Goal: Task Accomplishment & Management: Use online tool/utility

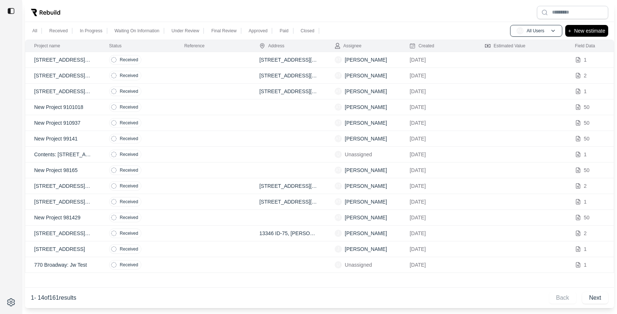
click at [468, 5] on div at bounding box center [319, 12] width 589 height 19
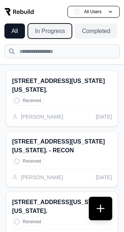
click at [48, 35] on button "In Progress" at bounding box center [50, 31] width 44 height 15
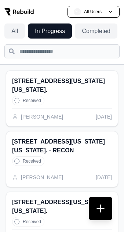
click at [103, 32] on button "Completed" at bounding box center [96, 31] width 43 height 15
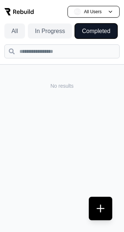
click at [46, 33] on button "In Progress" at bounding box center [50, 31] width 44 height 15
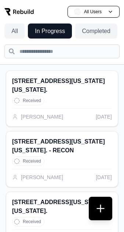
click at [10, 30] on button "All" at bounding box center [14, 31] width 21 height 15
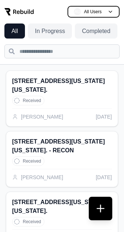
click at [106, 10] on button "AU All Users" at bounding box center [94, 12] width 52 height 12
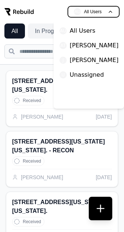
click at [106, 10] on button "AU All Users" at bounding box center [94, 12] width 52 height 12
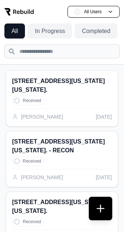
click at [63, 87] on h2 "[STREET_ADDRESS][US_STATE][US_STATE]." at bounding box center [62, 86] width 100 height 18
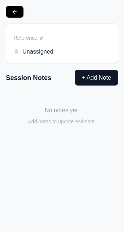
type input "**********"
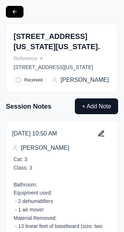
click at [20, 14] on button at bounding box center [15, 12] width 18 height 12
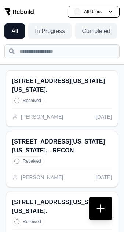
click at [101, 207] on button at bounding box center [101, 209] width 24 height 24
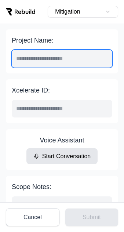
click at [82, 56] on input "Project Name:" at bounding box center [62, 59] width 101 height 18
type input "****"
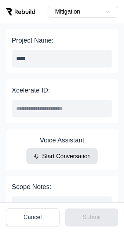
click at [23, 95] on label "Xcelerate ID:" at bounding box center [62, 90] width 101 height 10
click at [23, 100] on input "Xcelerate ID:" at bounding box center [62, 109] width 101 height 18
click at [87, 129] on div "Project Name: **** Xcelerate ID: Voice Assistant Start Conversation Scope Notes…" at bounding box center [62, 158] width 112 height 259
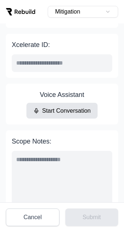
scroll to position [42, 0]
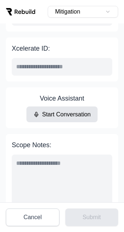
click at [64, 115] on button "Start Conversation" at bounding box center [62, 114] width 72 height 16
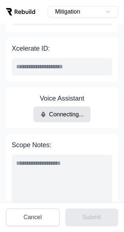
click at [104, 96] on div "Voice Assistant Connecting..." at bounding box center [62, 107] width 101 height 29
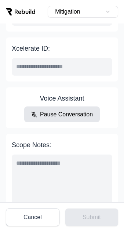
click at [71, 120] on button "Pause Conversation" at bounding box center [62, 114] width 76 height 16
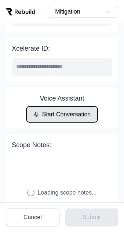
type textarea "**********"
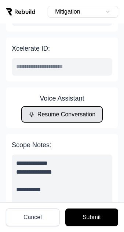
click at [29, 217] on button "Cancel" at bounding box center [33, 218] width 54 height 18
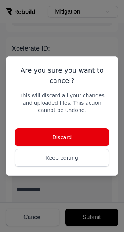
click at [64, 131] on button "Discard" at bounding box center [62, 138] width 94 height 18
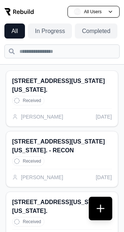
click at [101, 213] on button at bounding box center [101, 209] width 24 height 24
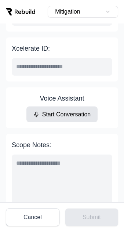
click at [73, 113] on button "Start Conversation" at bounding box center [62, 114] width 72 height 16
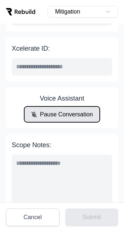
click at [64, 116] on button "Pause Conversation" at bounding box center [62, 114] width 76 height 16
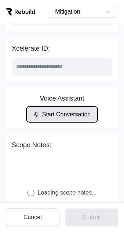
type textarea "**********"
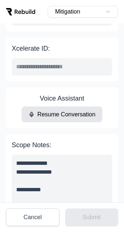
click at [34, 219] on button "Cancel" at bounding box center [33, 218] width 54 height 18
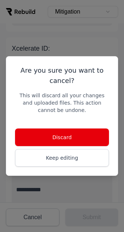
click at [78, 138] on button "Discard" at bounding box center [62, 138] width 94 height 18
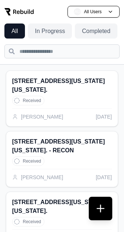
click at [102, 212] on button at bounding box center [101, 209] width 24 height 24
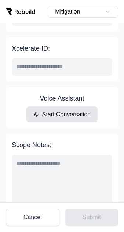
click at [57, 113] on button "Start Conversation" at bounding box center [62, 114] width 72 height 16
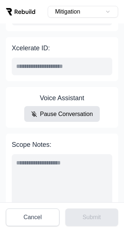
scroll to position [41, 0]
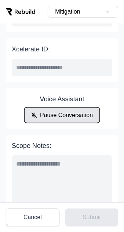
click at [71, 116] on button "Pause Conversation" at bounding box center [62, 115] width 76 height 16
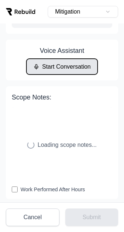
scroll to position [105, 0]
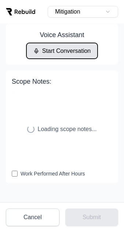
type input "**********"
type textarea "**********"
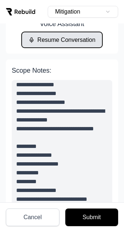
scroll to position [51, 0]
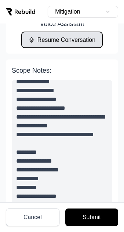
click at [90, 218] on button "Submit" at bounding box center [91, 218] width 53 height 18
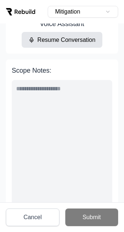
scroll to position [112, 0]
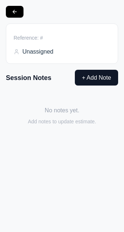
type input "**********"
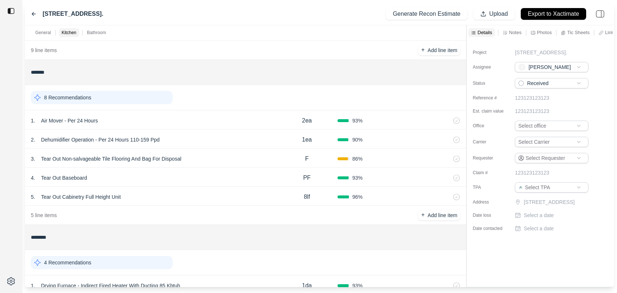
scroll to position [225, 0]
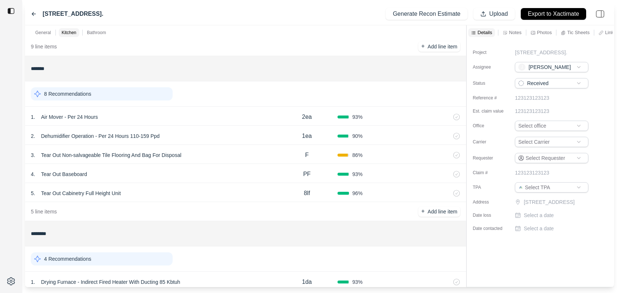
click at [232, 117] on div "1 . Air Mover - Per 24 Hours" at bounding box center [153, 117] width 245 height 10
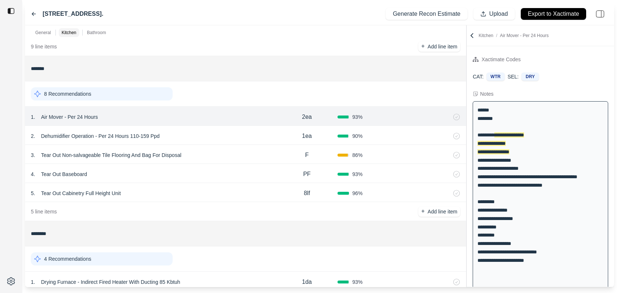
click at [218, 135] on div "2 . Dehumidifier Operation - Per 24 Hours 110-159 Ppd" at bounding box center [153, 136] width 245 height 10
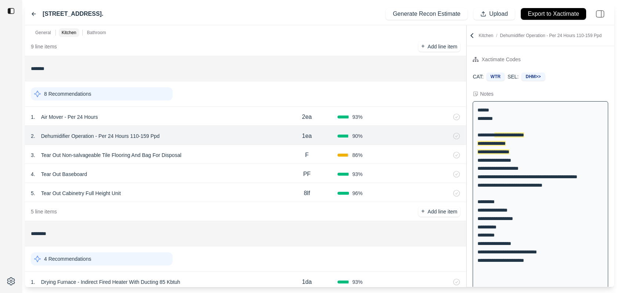
click at [220, 150] on div "3 . Tear Out Non-salvageable Tile Flooring And Bag For Disposal" at bounding box center [153, 155] width 245 height 10
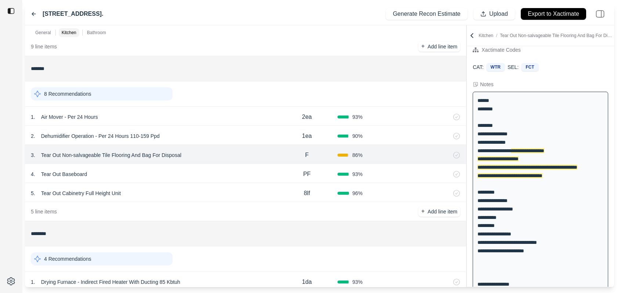
scroll to position [14, 0]
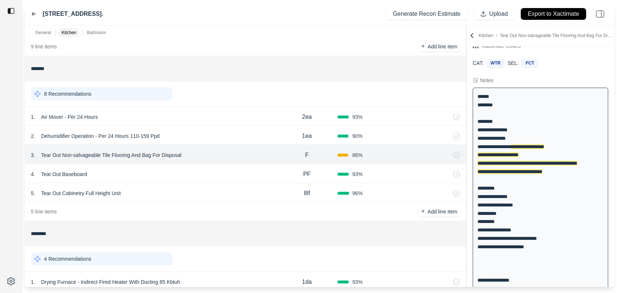
click at [146, 97] on div "8 Recommendations" at bounding box center [102, 93] width 142 height 13
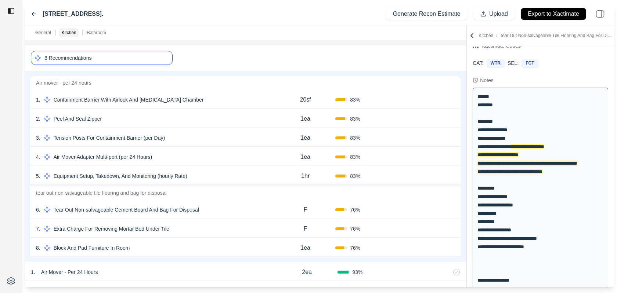
scroll to position [263, 0]
click at [230, 102] on div "1 . Containment Barrier With Airlock And [MEDICAL_DATA] Chamber 20sf 83 % Confi…" at bounding box center [245, 97] width 431 height 19
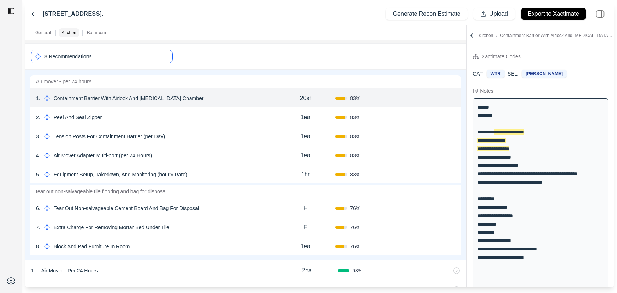
scroll to position [0, 0]
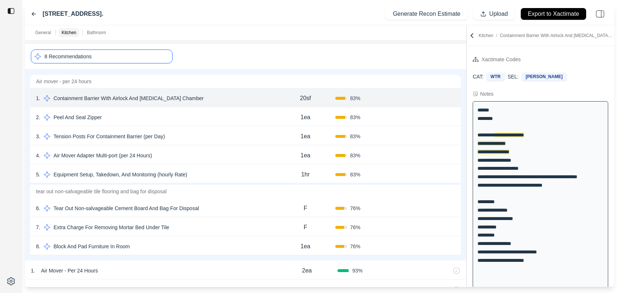
click at [220, 112] on div "2 . Peel And Seal Zipper" at bounding box center [155, 117] width 239 height 10
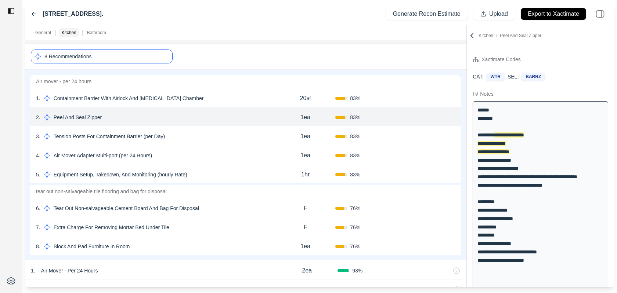
click at [220, 124] on div "2 . Peel And Seal Zipper 1ea 83 % Confirm" at bounding box center [245, 116] width 431 height 19
click at [220, 104] on div "1 . Containment Barrier With Airlock And [MEDICAL_DATA] Chamber 20sf 83 % Confi…" at bounding box center [245, 97] width 431 height 19
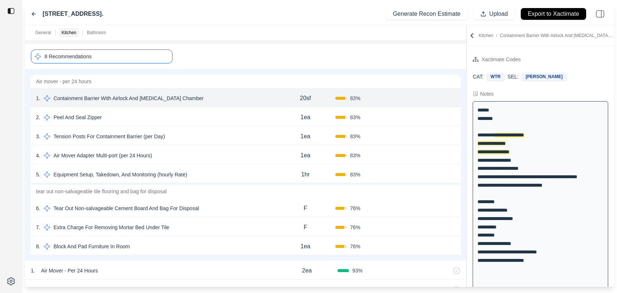
click at [189, 119] on div "2 . Peel And Seal Zipper" at bounding box center [155, 117] width 239 height 10
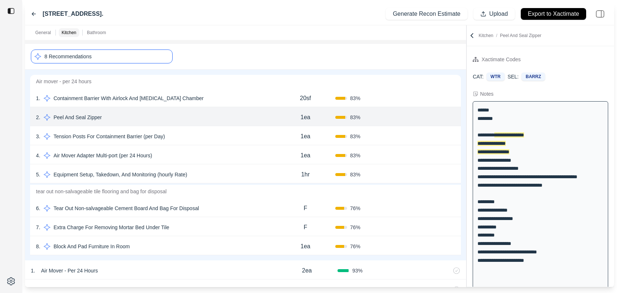
click at [189, 136] on div "3 . Tension Posts For Containment Barrier (per Day)" at bounding box center [155, 136] width 239 height 10
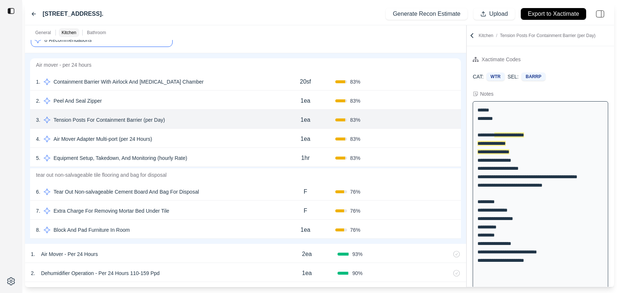
scroll to position [281, 0]
click at [205, 138] on div "4 . Air Mover Adapter Multi-port (per 24 Hours)" at bounding box center [155, 138] width 239 height 10
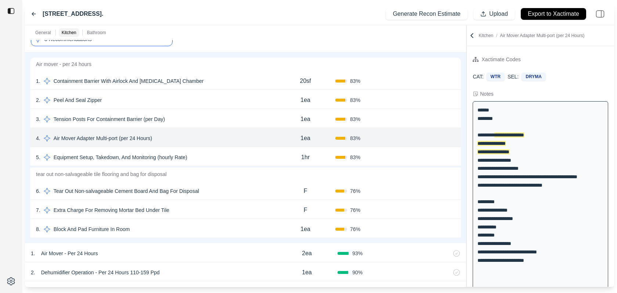
click at [222, 155] on div "5 . Equipment Setup, Takedown, And Monitoring (hourly Rate)" at bounding box center [155, 157] width 239 height 10
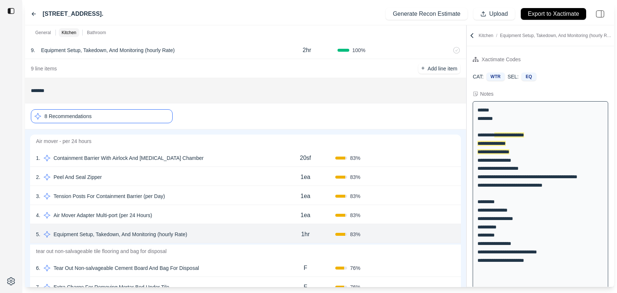
scroll to position [199, 0]
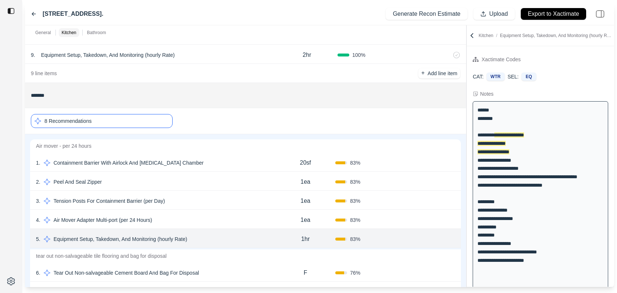
click at [125, 119] on div "8 Recommendations" at bounding box center [102, 121] width 142 height 14
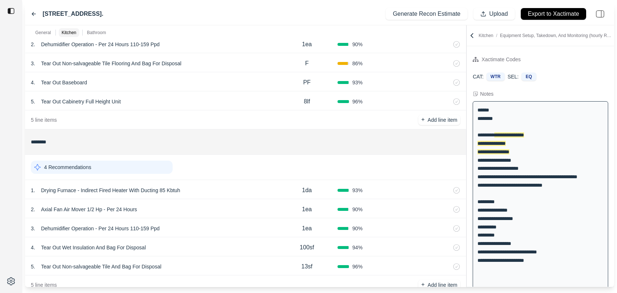
scroll to position [335, 0]
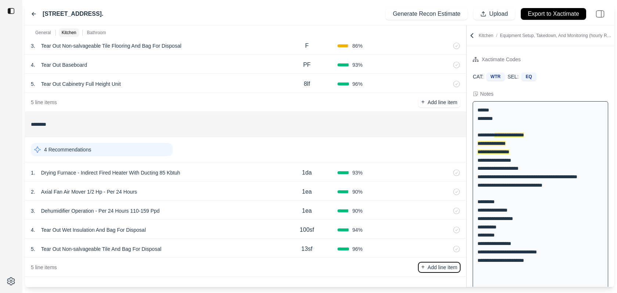
click at [432, 266] on p "Add line item" at bounding box center [442, 267] width 30 height 7
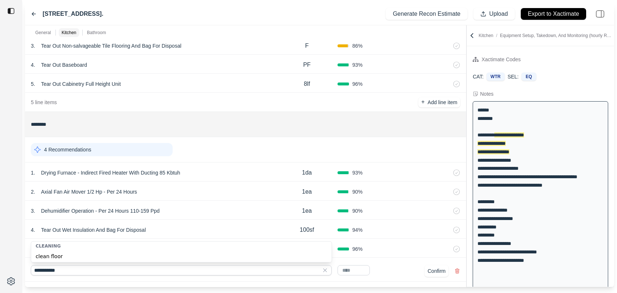
type input "**********"
click at [61, 253] on div "clean floor" at bounding box center [181, 257] width 300 height 12
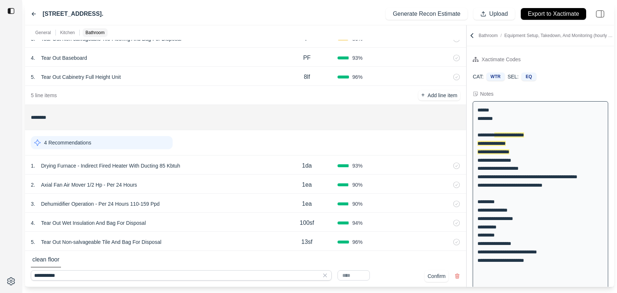
scroll to position [344, 0]
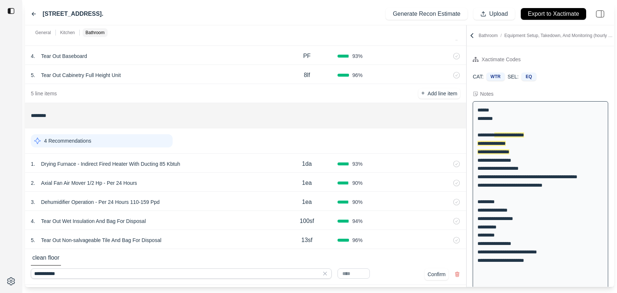
click at [456, 273] on icon at bounding box center [457, 275] width 6 height 6
